Goal: Information Seeking & Learning: Learn about a topic

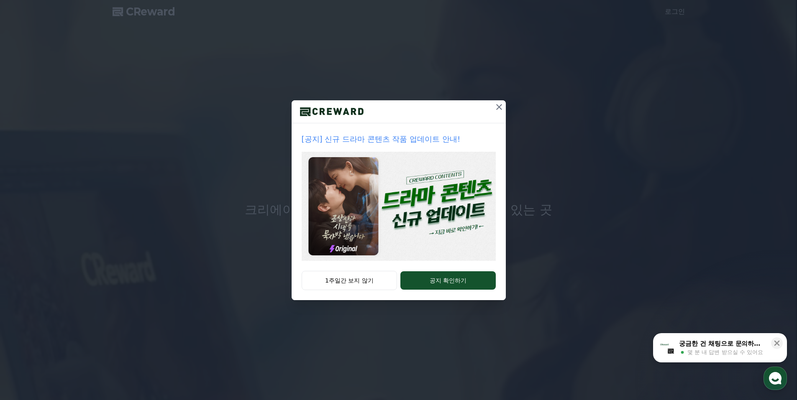
click at [498, 107] on icon at bounding box center [499, 107] width 10 height 10
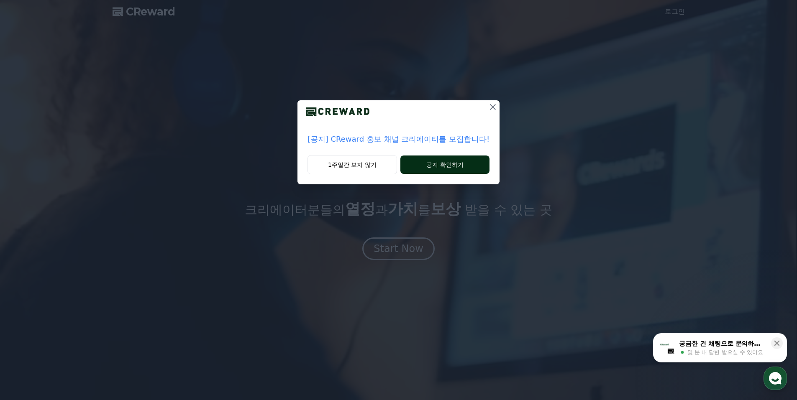
click at [461, 167] on button "공지 확인하기" at bounding box center [444, 165] width 89 height 18
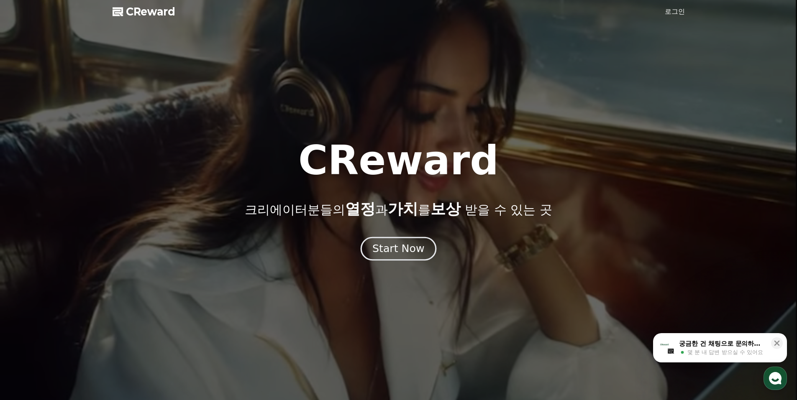
click at [393, 256] on button "Start Now" at bounding box center [398, 249] width 76 height 24
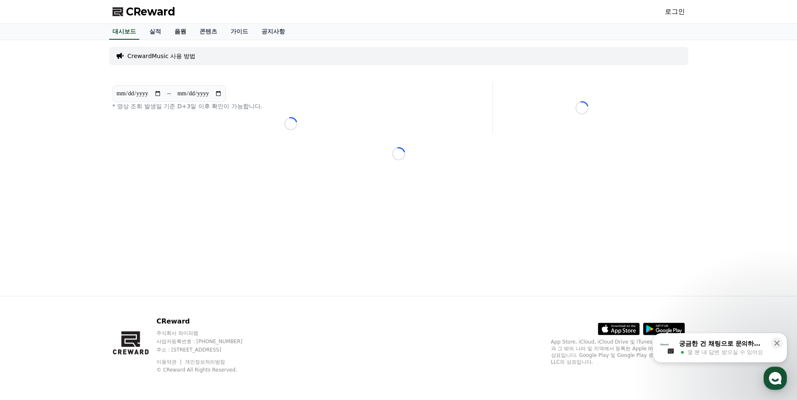
click at [182, 33] on link "음원" at bounding box center [180, 32] width 25 height 16
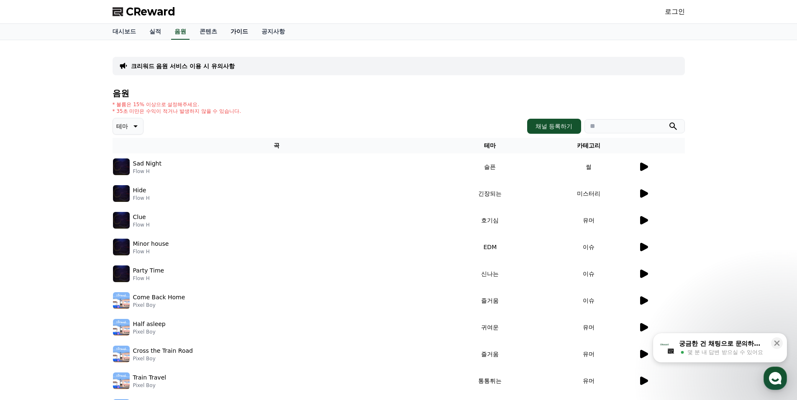
click at [240, 31] on link "가이드" at bounding box center [239, 32] width 31 height 16
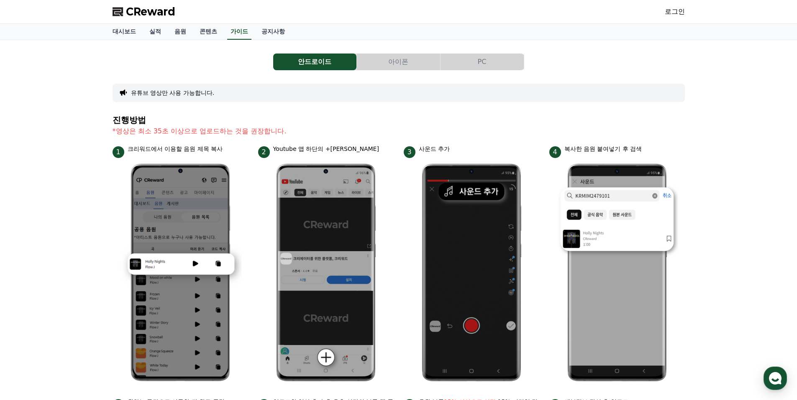
click at [383, 59] on button "아이폰" at bounding box center [398, 62] width 83 height 17
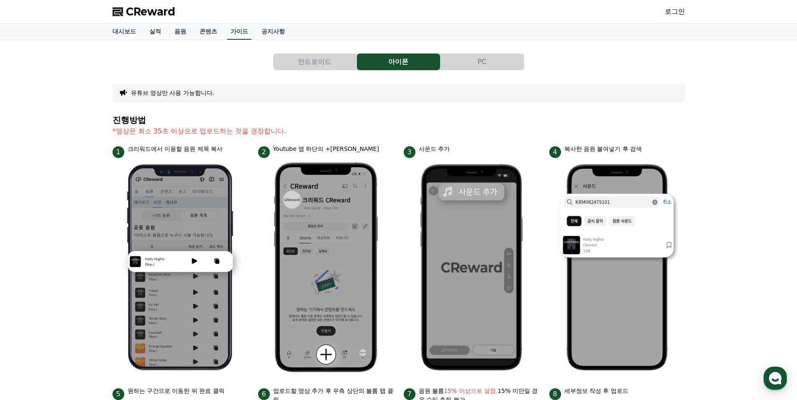
click at [463, 60] on button "PC" at bounding box center [481, 62] width 83 height 17
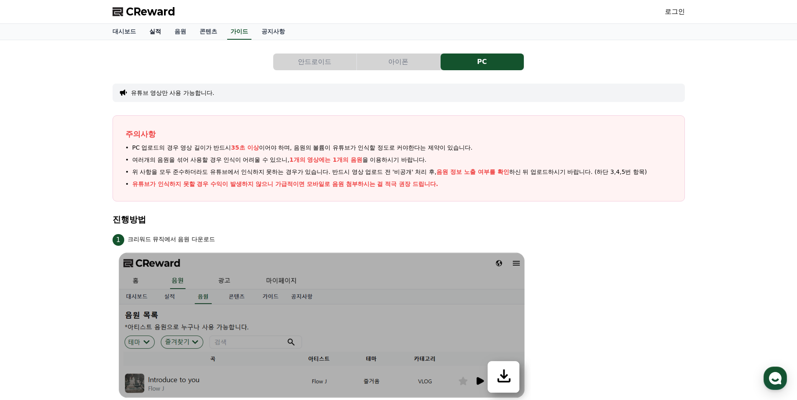
click at [155, 34] on link "실적" at bounding box center [155, 32] width 25 height 16
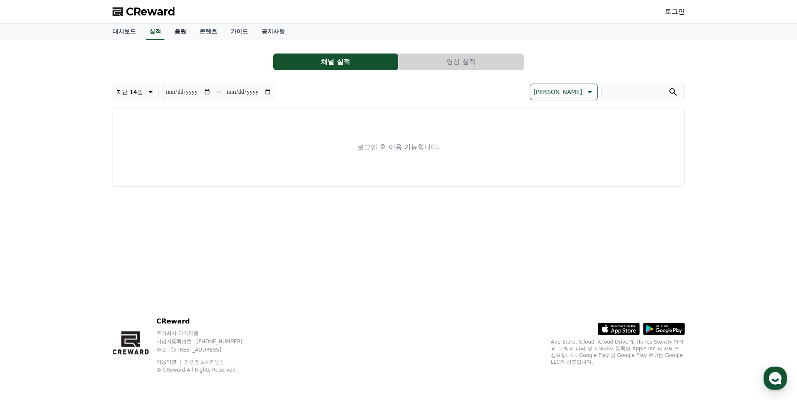
click at [186, 35] on link "음원" at bounding box center [180, 32] width 25 height 16
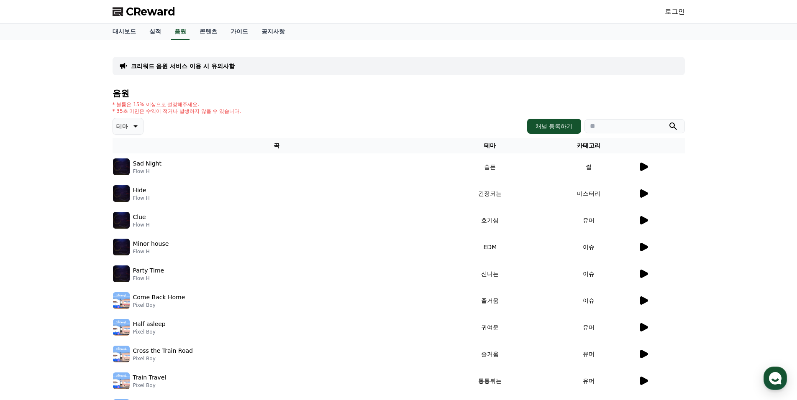
click at [644, 220] on icon at bounding box center [644, 220] width 8 height 8
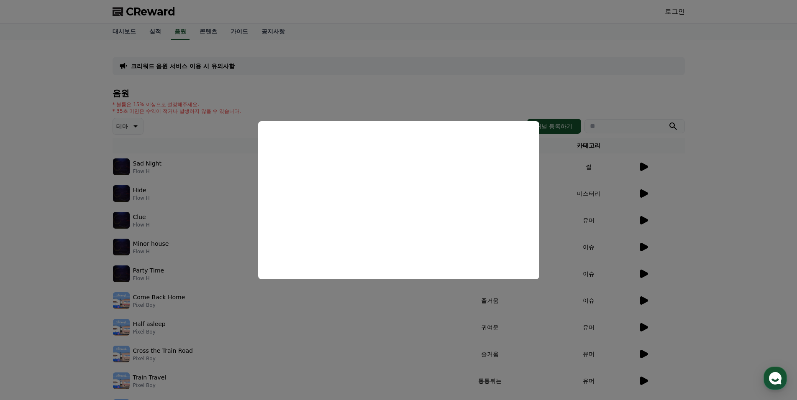
click at [715, 206] on button "close modal" at bounding box center [398, 200] width 797 height 400
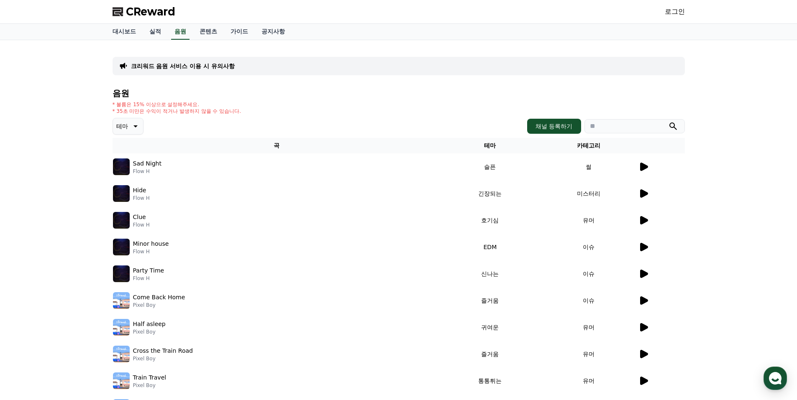
click at [647, 273] on icon at bounding box center [643, 274] width 10 height 10
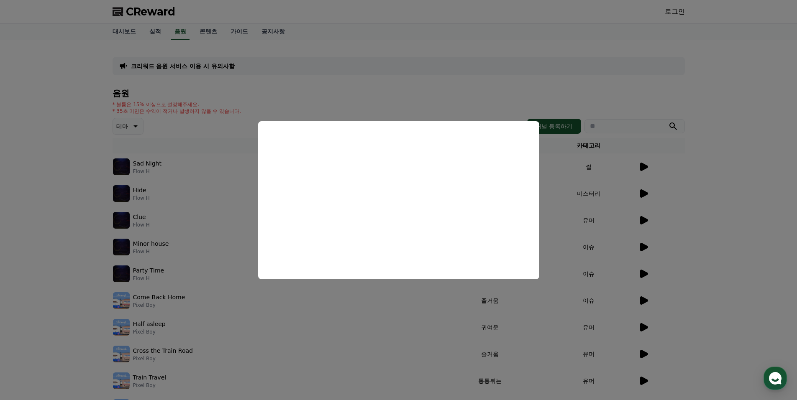
click at [405, 321] on button "close modal" at bounding box center [398, 200] width 797 height 400
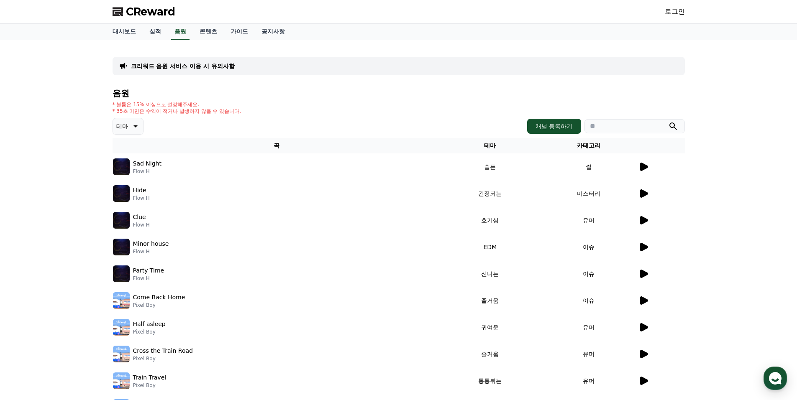
scroll to position [125, 0]
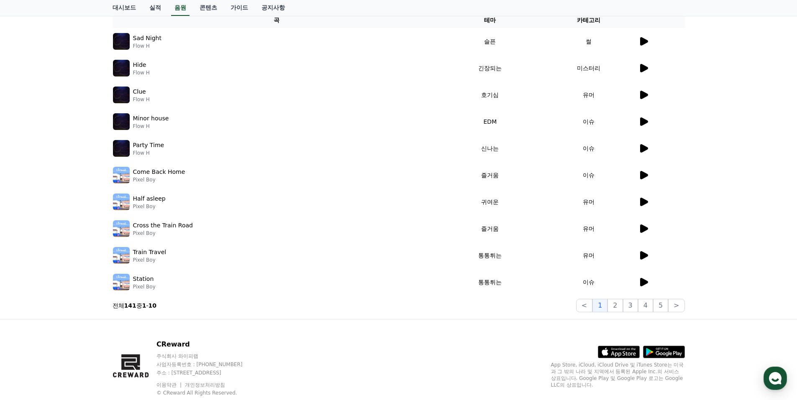
click at [642, 176] on icon at bounding box center [644, 175] width 8 height 8
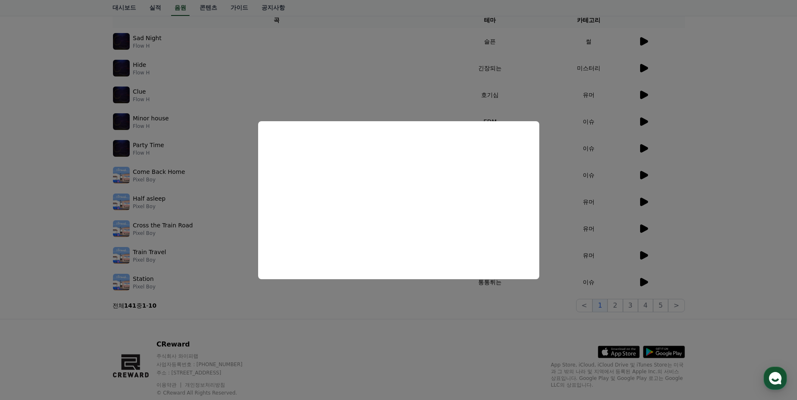
click at [604, 253] on button "close modal" at bounding box center [398, 200] width 797 height 400
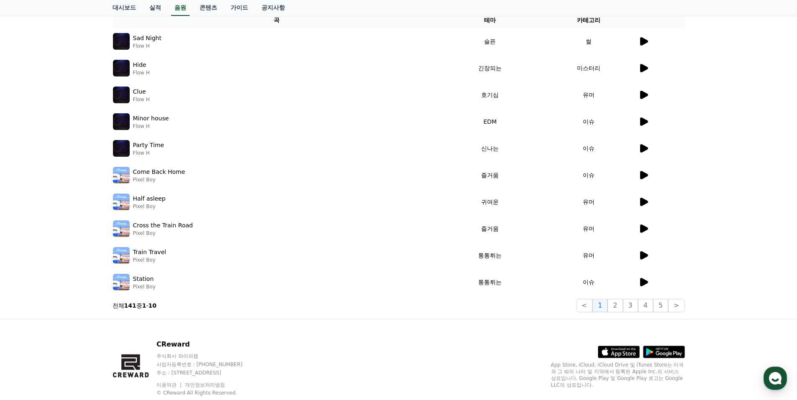
click at [644, 258] on icon at bounding box center [644, 255] width 8 height 8
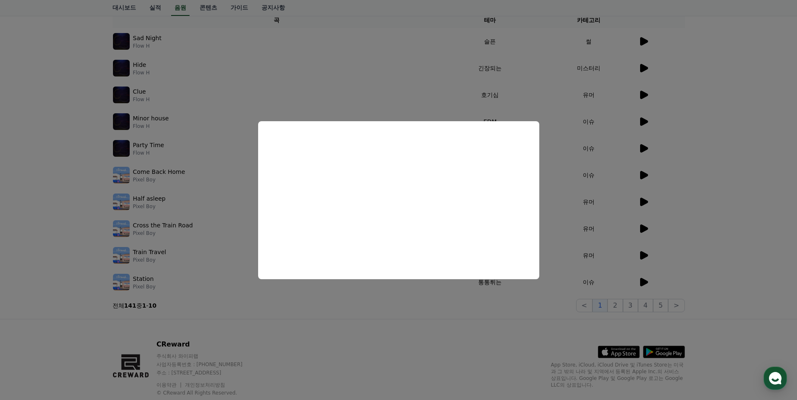
click at [514, 327] on button "close modal" at bounding box center [398, 200] width 797 height 400
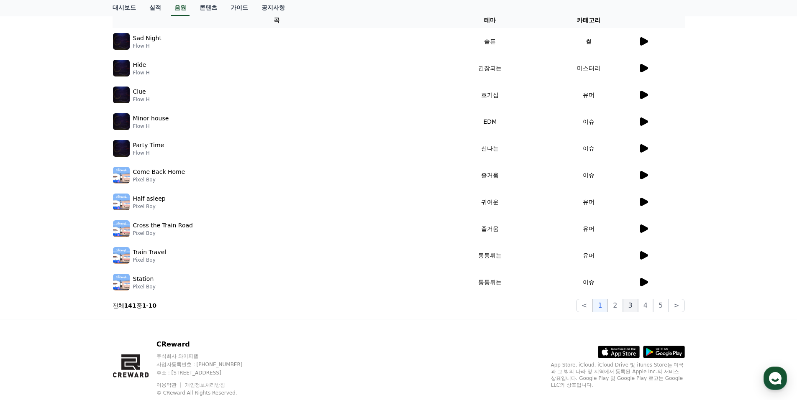
click at [625, 309] on button "3" at bounding box center [630, 305] width 15 height 13
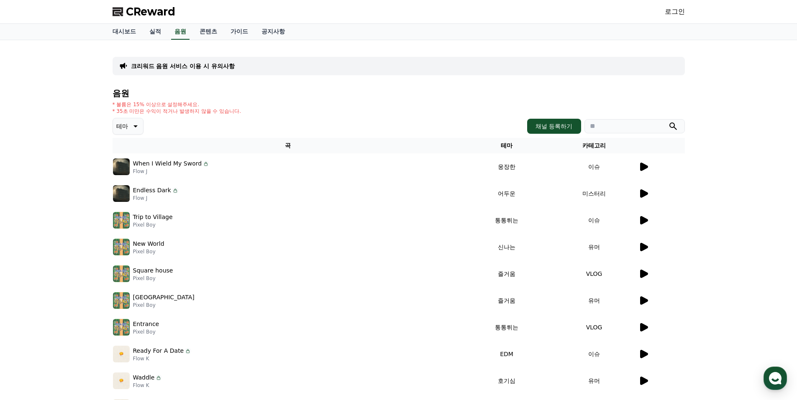
click at [135, 130] on icon at bounding box center [135, 126] width 10 height 10
click at [130, 193] on button "밝은" at bounding box center [123, 193] width 18 height 18
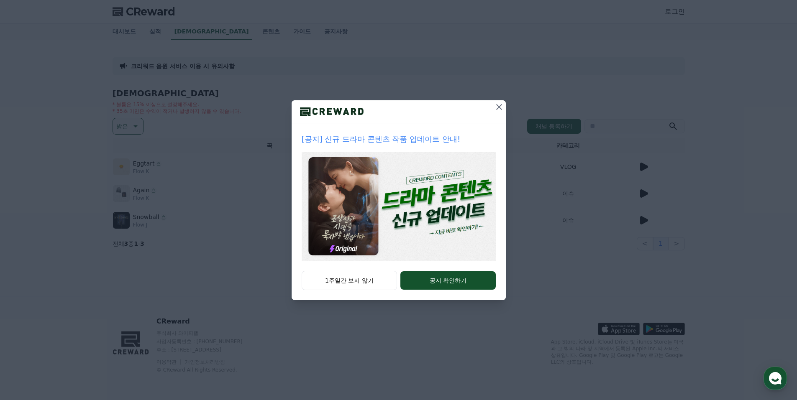
click at [499, 106] on icon at bounding box center [499, 107] width 10 height 10
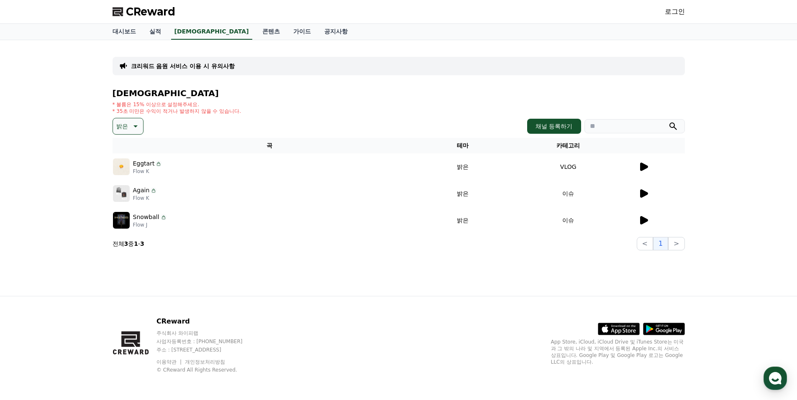
click at [647, 223] on icon at bounding box center [643, 220] width 10 height 10
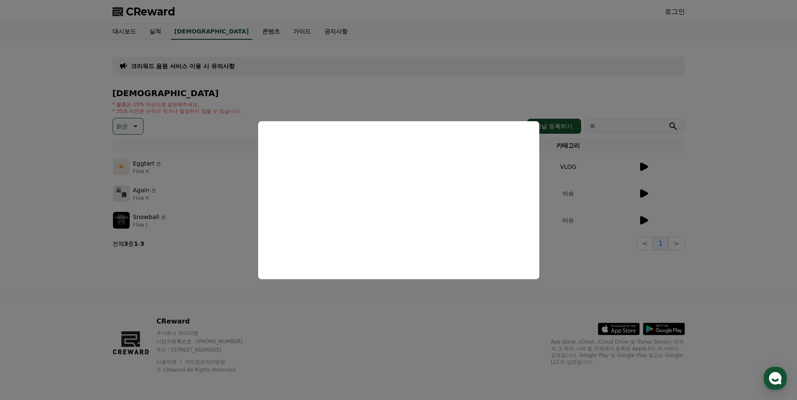
click at [131, 265] on button "close modal" at bounding box center [398, 200] width 797 height 400
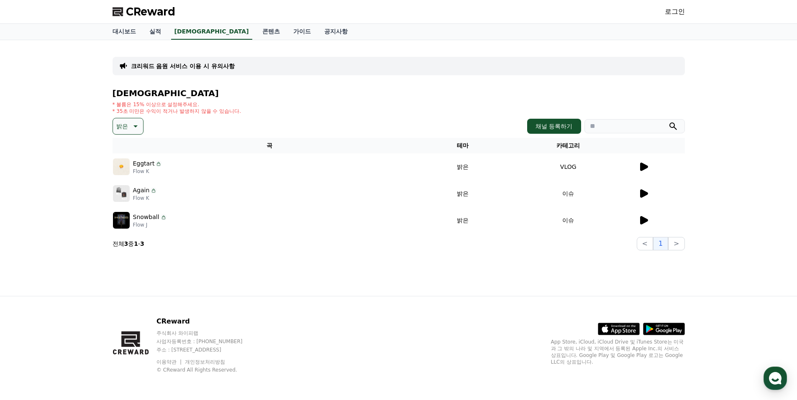
click at [645, 192] on icon at bounding box center [643, 194] width 10 height 10
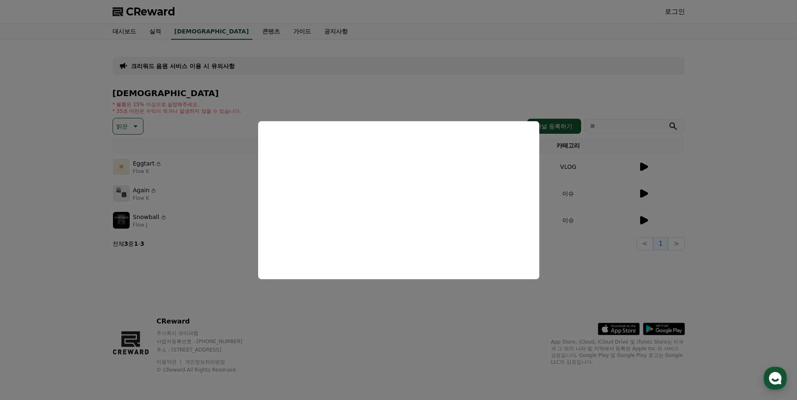
click at [478, 300] on button "close modal" at bounding box center [398, 200] width 797 height 400
